Goal: Obtain resource: Obtain resource

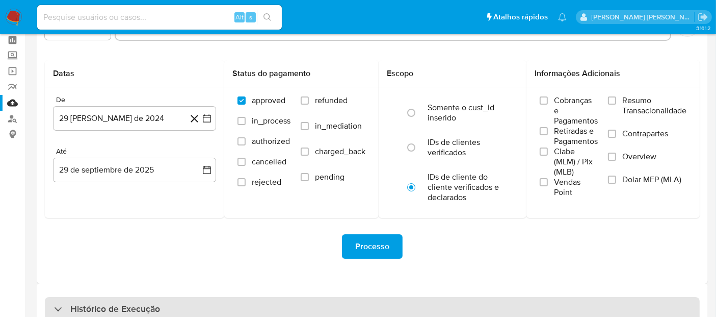
scroll to position [105, 0]
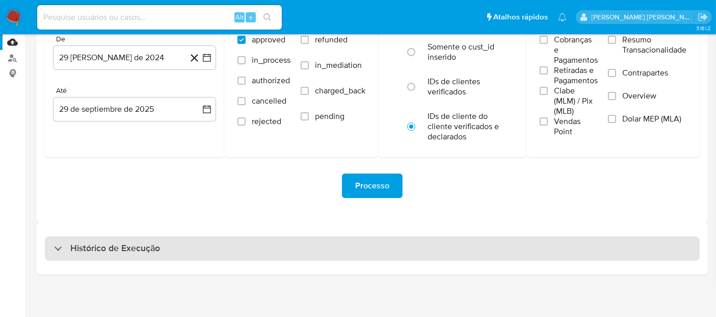
click at [218, 258] on div "Histórico de Execução" at bounding box center [372, 248] width 655 height 24
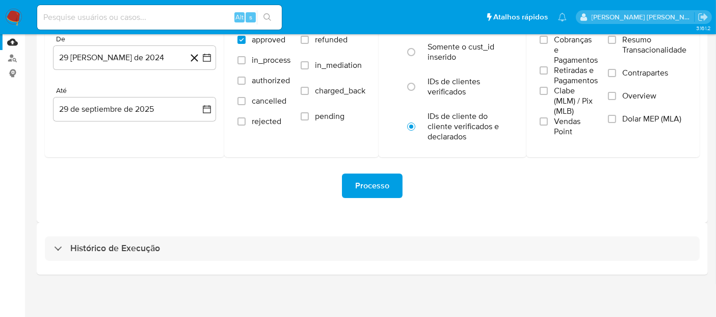
select select "10"
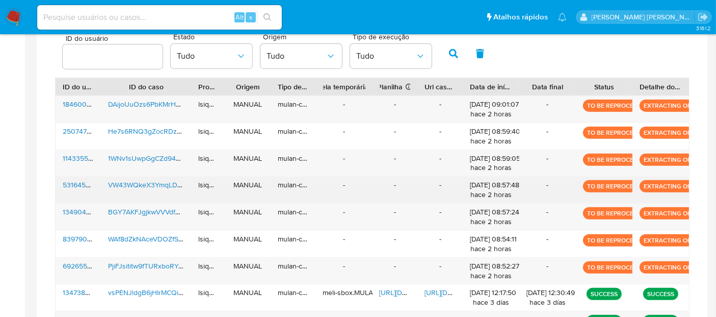
scroll to position [376, 0]
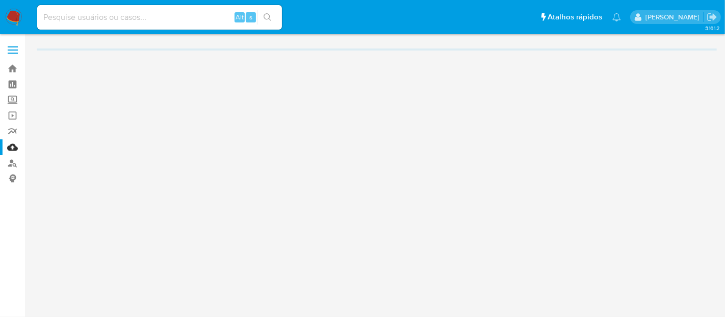
click at [17, 18] on img at bounding box center [13, 17] width 17 height 17
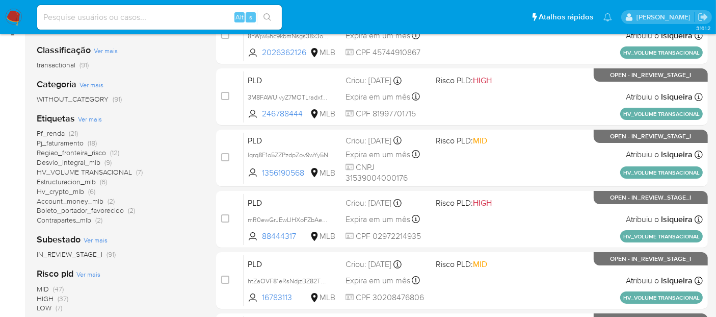
scroll to position [170, 0]
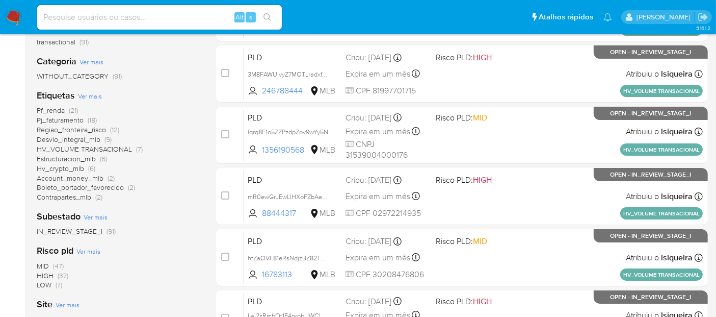
click at [57, 111] on span "Pf_renda" at bounding box center [51, 110] width 28 height 10
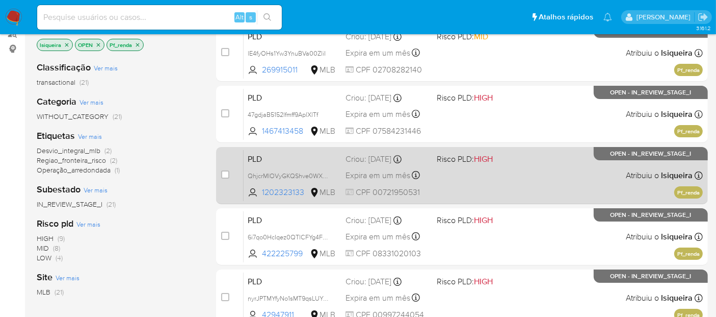
scroll to position [113, 0]
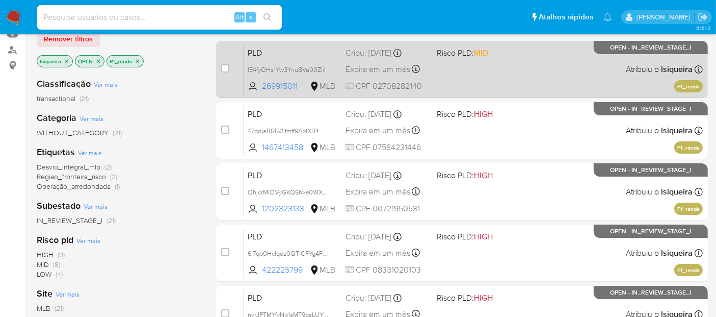
click at [496, 77] on div "PLD lE4fyOHs1Yw3YnuBVa00ZliI 269915011 MLB Risco PLD: MID Criou: 12/09/2025 Cri…" at bounding box center [473, 68] width 459 height 51
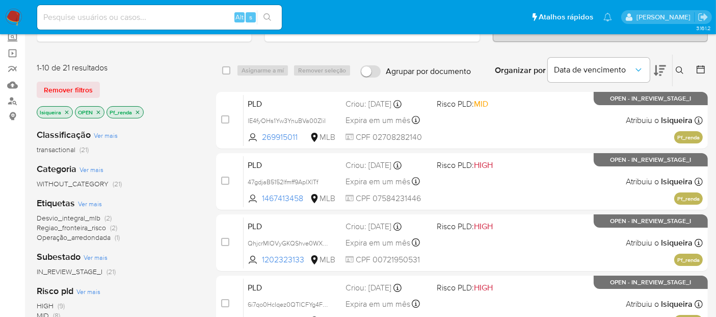
scroll to position [0, 0]
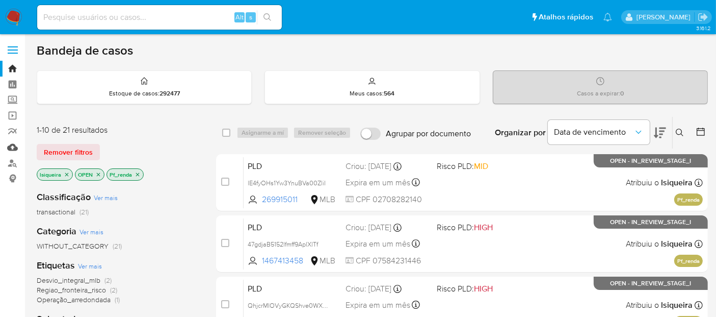
click at [13, 150] on link "Mulan" at bounding box center [60, 147] width 121 height 16
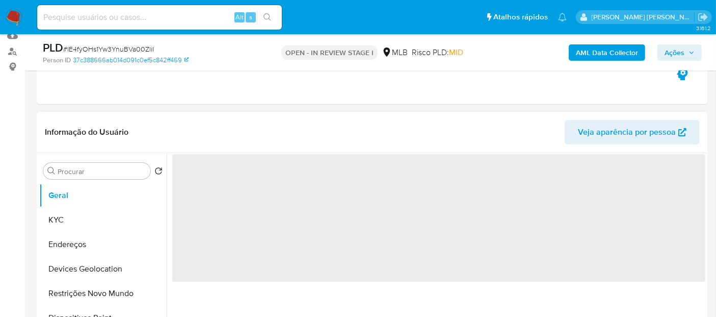
select select "10"
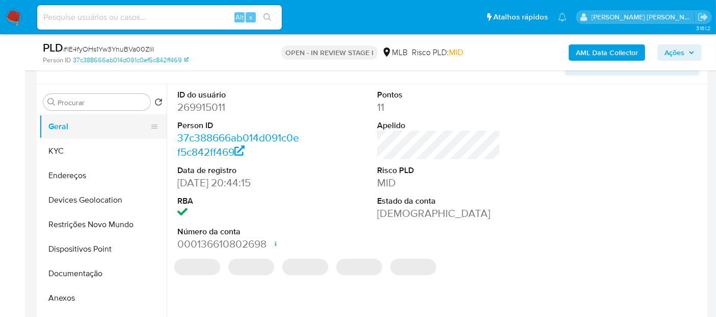
scroll to position [170, 0]
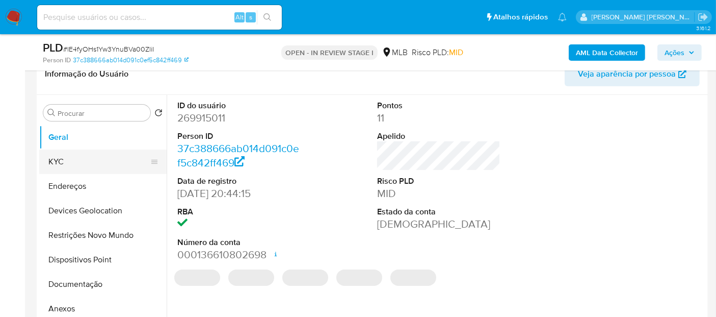
click at [71, 168] on button "KYC" at bounding box center [98, 161] width 119 height 24
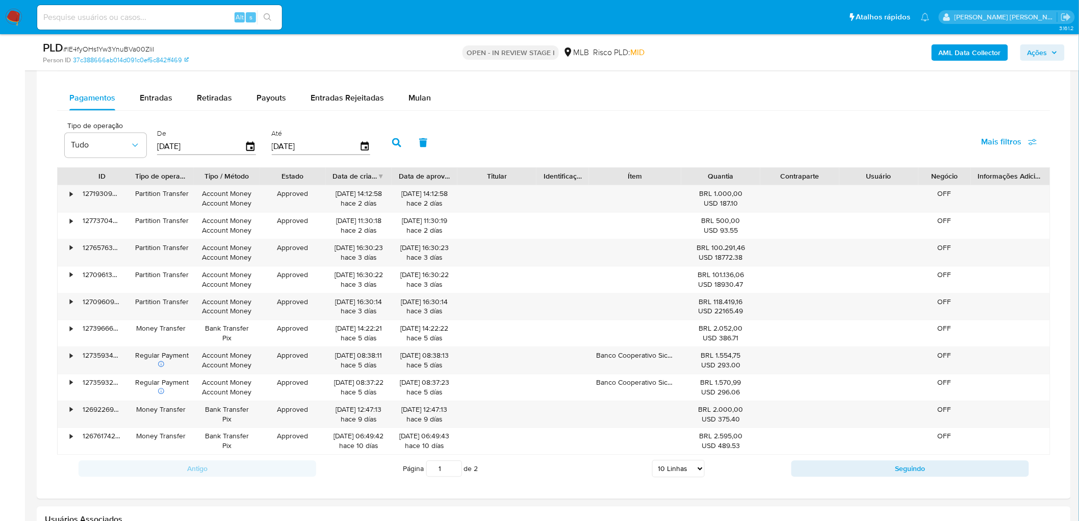
scroll to position [748, 0]
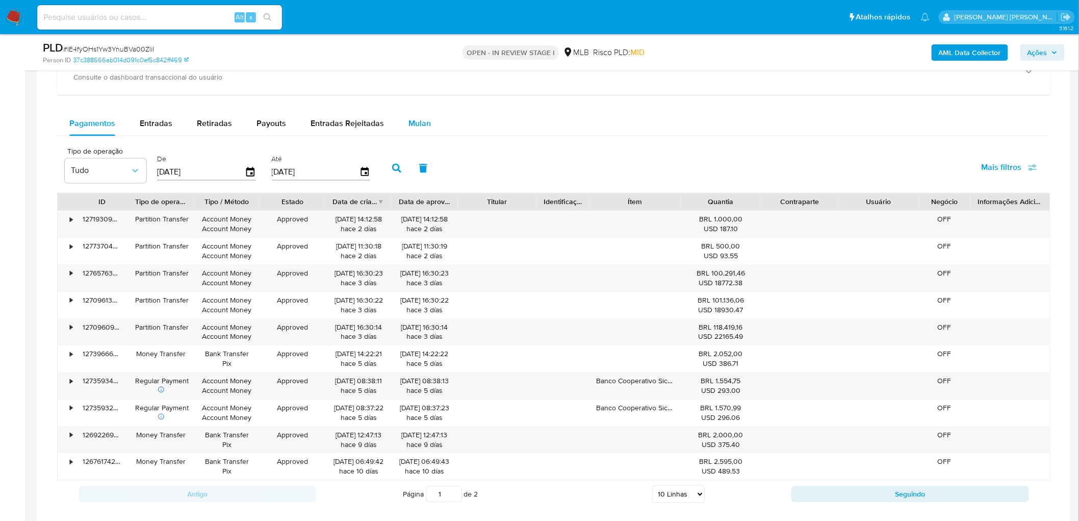
click at [420, 125] on span "Mulan" at bounding box center [419, 124] width 22 height 12
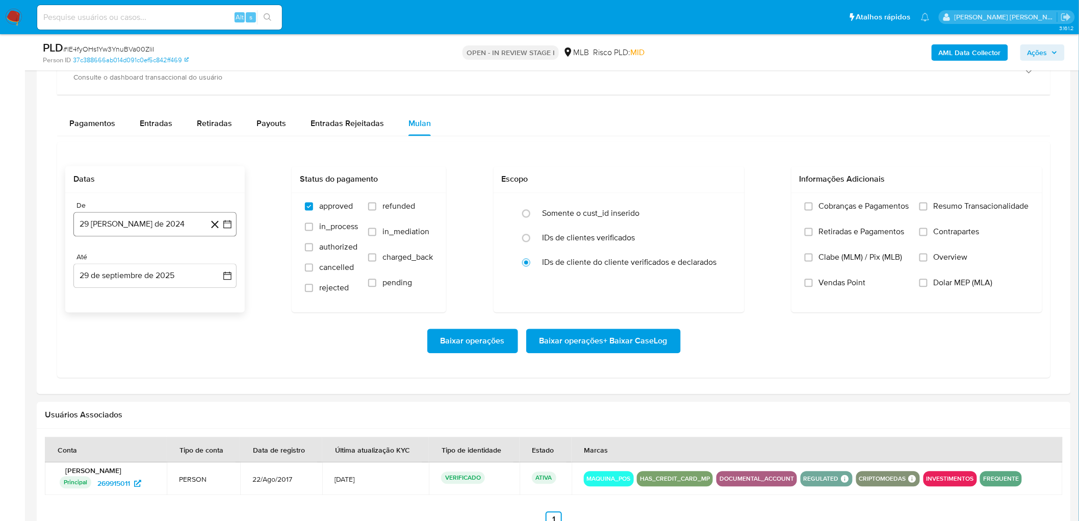
click at [85, 225] on button "29 [PERSON_NAME] de 2024" at bounding box center [154, 224] width 163 height 24
click at [150, 256] on span "agosto 2024" at bounding box center [150, 261] width 46 height 10
click at [220, 264] on icon "Año siguiente" at bounding box center [216, 261] width 12 height 12
click at [155, 316] on span "ago" at bounding box center [154, 356] width 13 height 8
click at [172, 302] on button "1" at bounding box center [175, 299] width 16 height 16
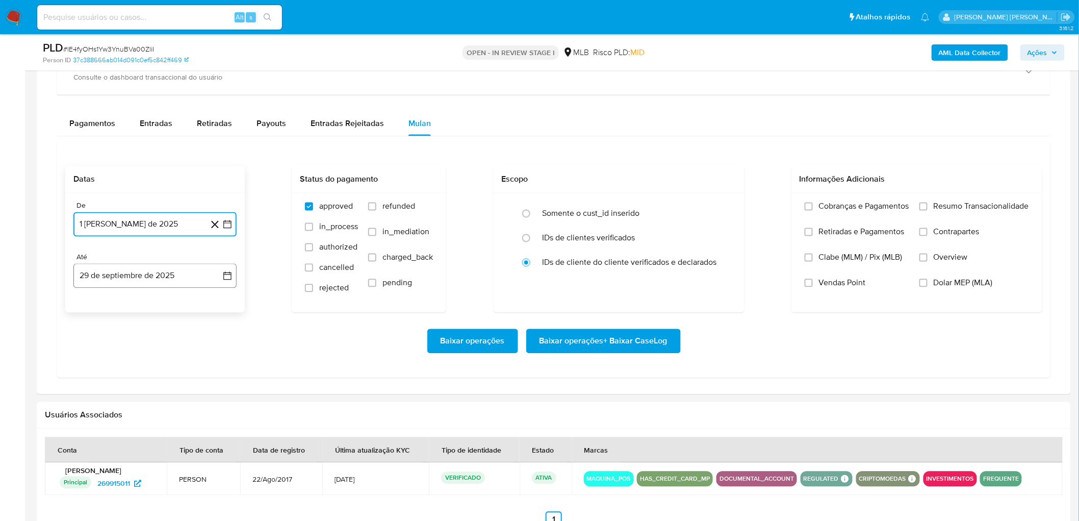
click at [149, 281] on button "29 de septiembre de 2025" at bounding box center [154, 276] width 163 height 24
click at [191, 316] on button "27" at bounding box center [196, 412] width 16 height 16
click at [724, 207] on label "Resumo Transacionalidade" at bounding box center [974, 213] width 110 height 25
click at [724, 207] on input "Resumo Transacionalidade" at bounding box center [923, 206] width 8 height 8
drag, startPoint x: 835, startPoint y: 287, endPoint x: 766, endPoint y: 313, distance: 73.9
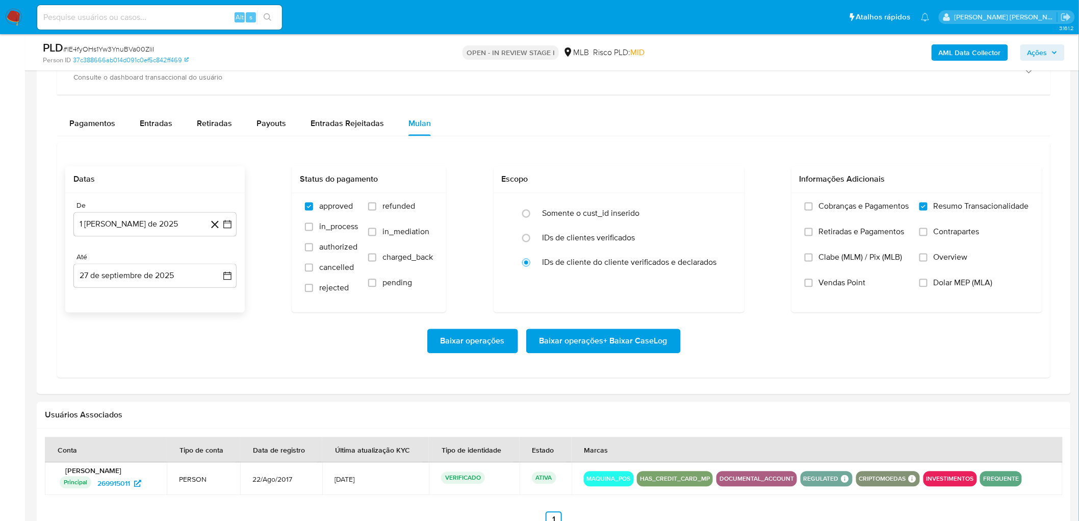
click at [724, 287] on span "Vendas Point" at bounding box center [842, 283] width 47 height 10
click at [724, 287] on input "Vendas Point" at bounding box center [808, 283] width 8 height 8
click at [592, 316] on span "Baixar operações + Baixar CaseLog" at bounding box center [603, 341] width 128 height 22
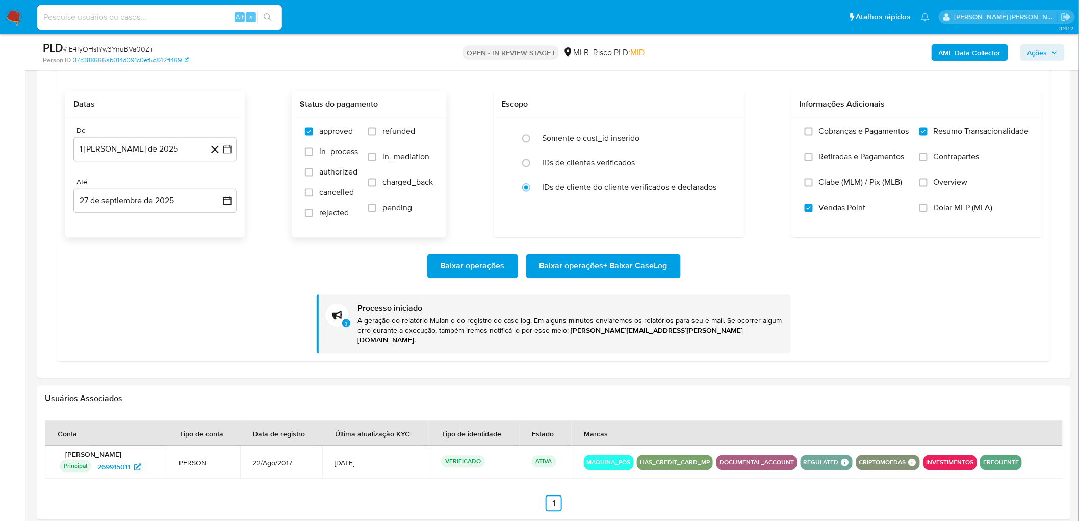
scroll to position [975, 0]
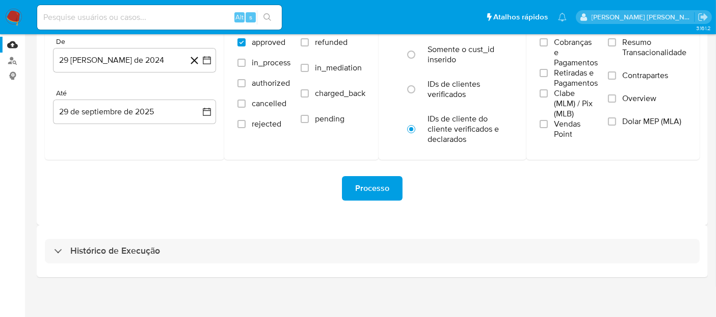
scroll to position [105, 0]
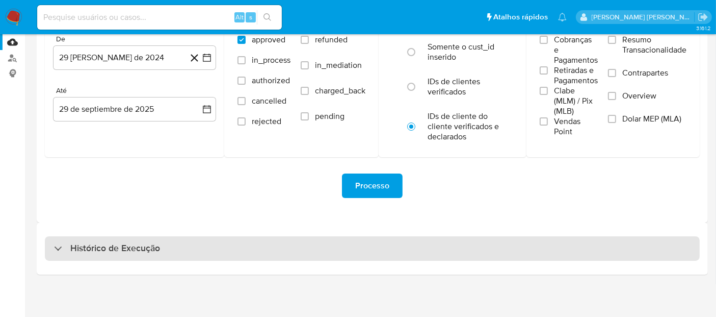
click at [317, 244] on div "Histórico de Execução" at bounding box center [372, 248] width 655 height 24
select select "10"
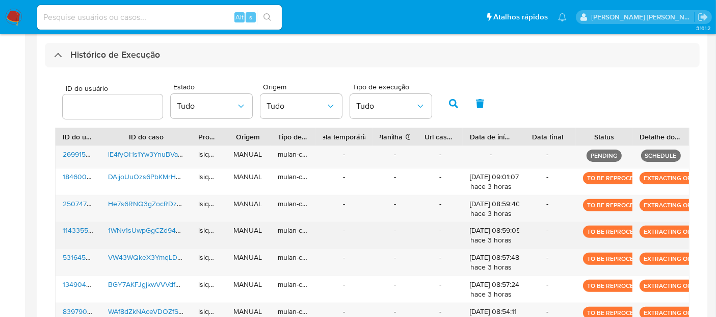
scroll to position [332, 0]
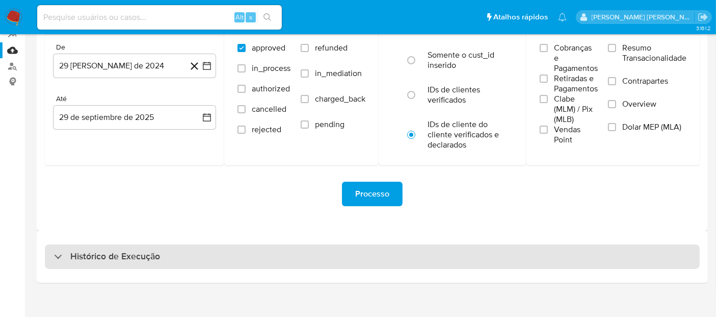
scroll to position [105, 0]
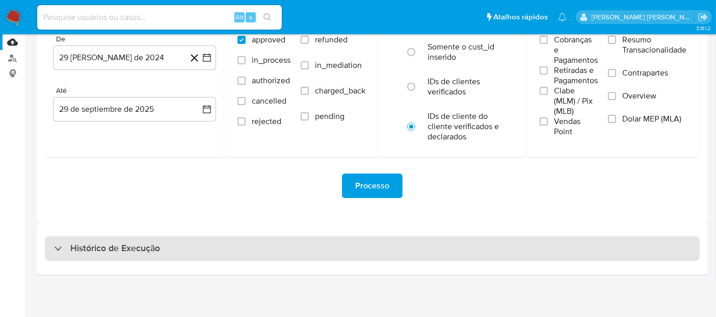
click at [291, 251] on div "Histórico de Execução" at bounding box center [372, 248] width 655 height 24
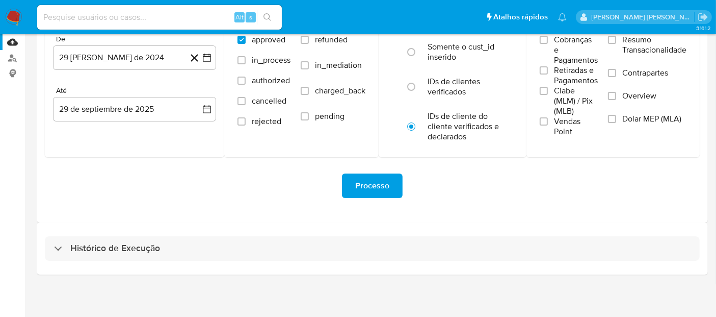
select select "10"
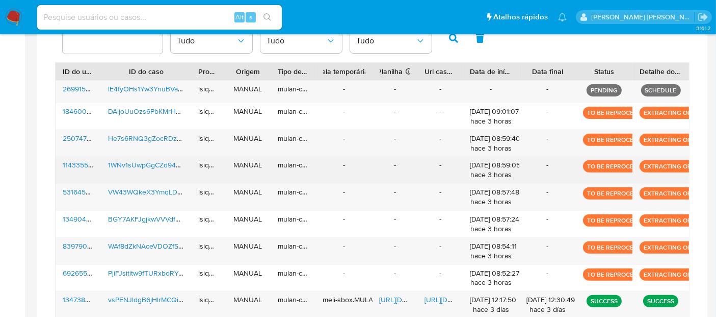
scroll to position [388, 0]
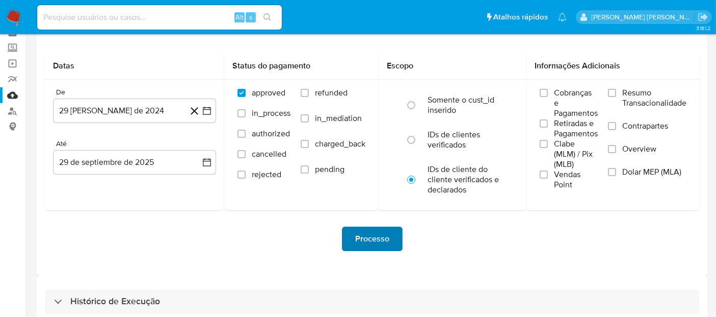
scroll to position [48, 0]
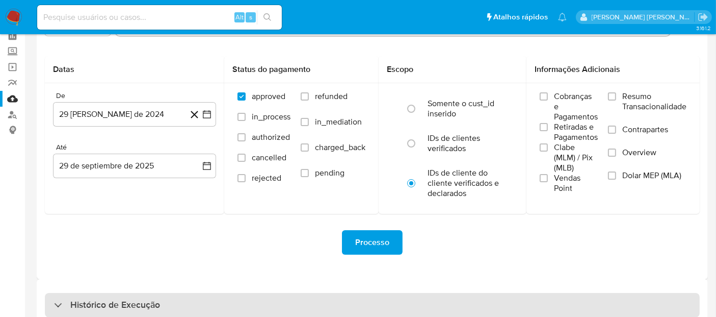
click at [347, 302] on div "Histórico de Execução" at bounding box center [372, 305] width 655 height 24
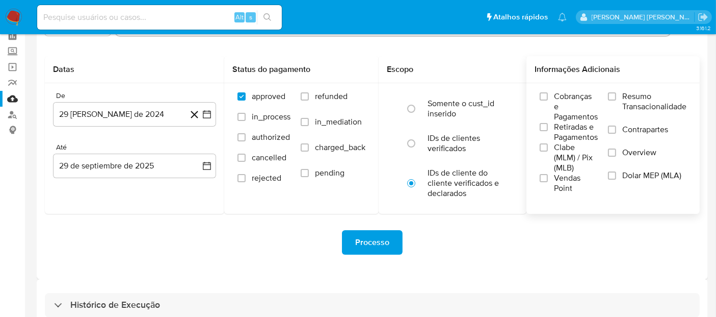
select select "10"
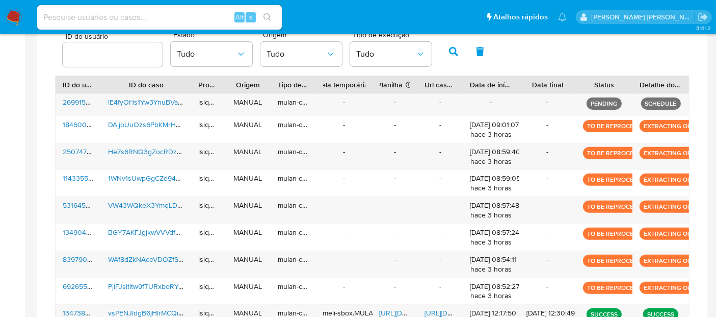
scroll to position [340, 0]
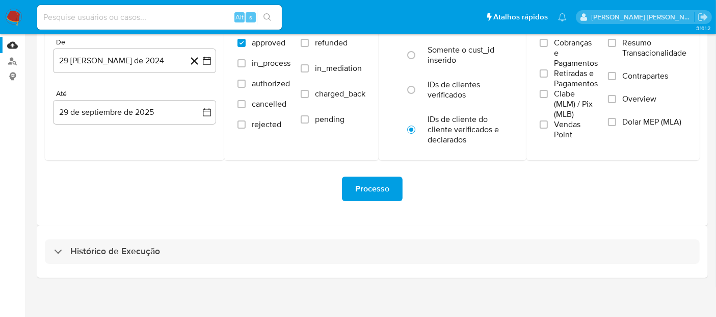
scroll to position [105, 0]
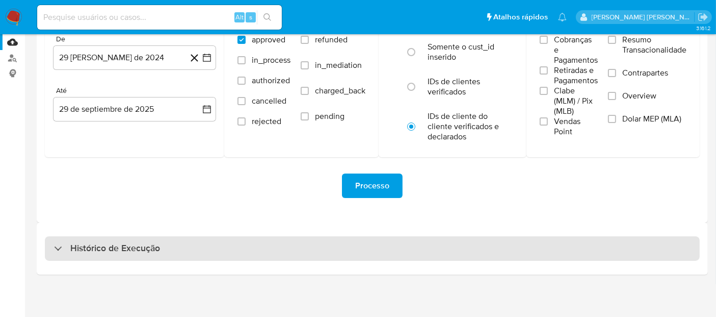
click at [177, 258] on div "Histórico de Execução" at bounding box center [372, 248] width 655 height 24
select select "10"
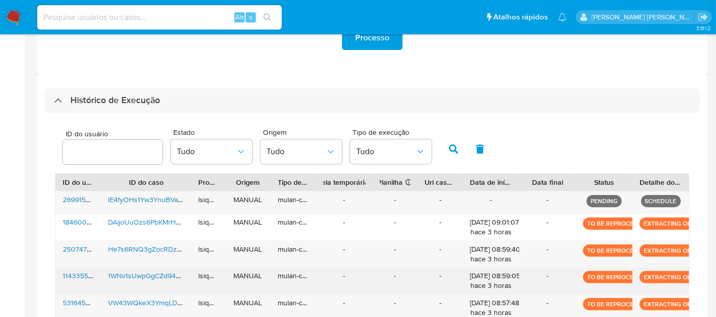
scroll to position [332, 0]
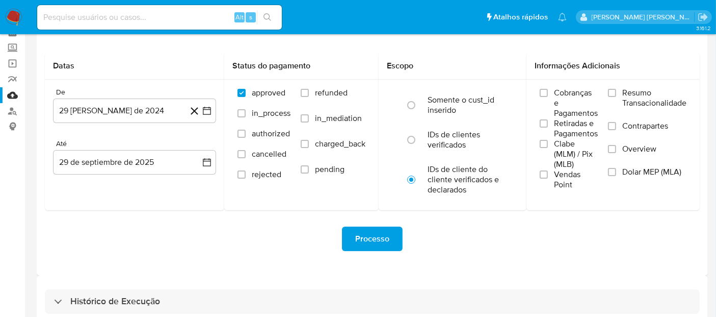
scroll to position [105, 0]
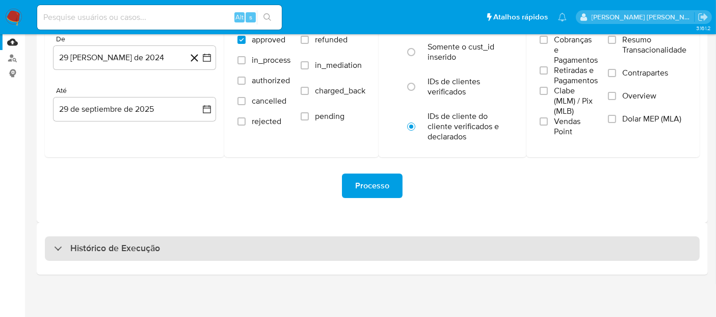
click at [163, 252] on div "Histórico de Execução" at bounding box center [372, 248] width 655 height 24
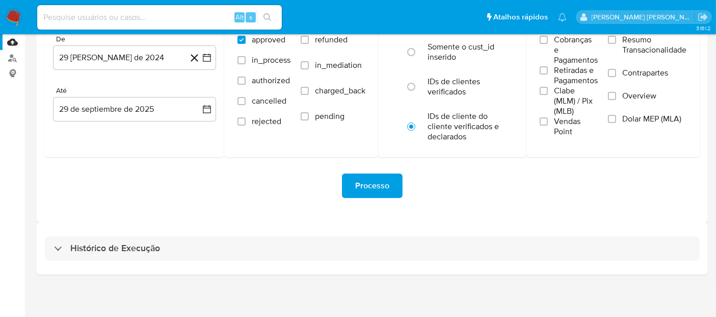
select select "10"
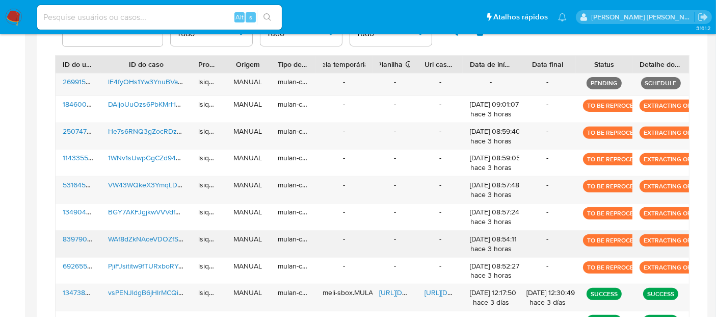
scroll to position [388, 0]
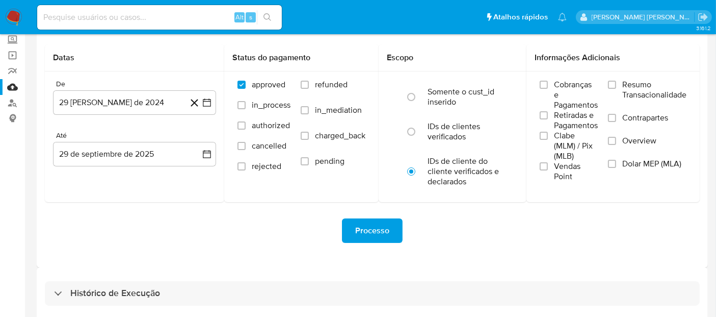
scroll to position [105, 0]
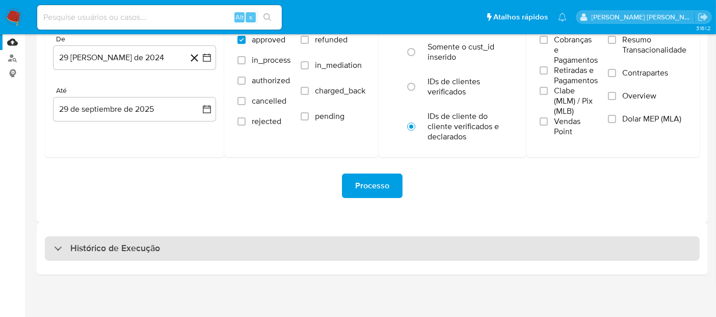
click at [215, 248] on div "Histórico de Execução" at bounding box center [372, 248] width 655 height 24
select select "10"
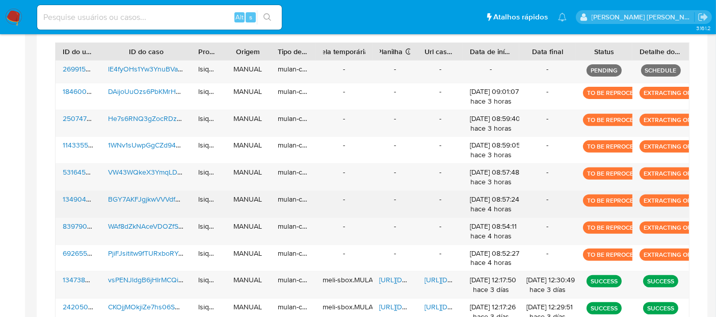
scroll to position [388, 0]
